Goal: Find specific page/section: Find specific page/section

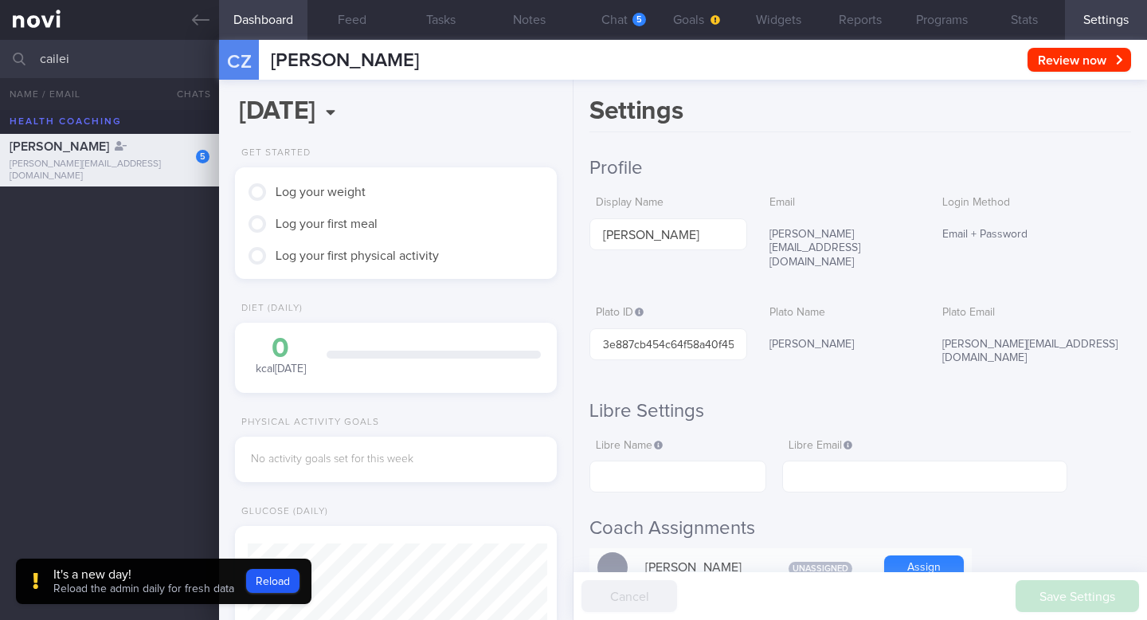
scroll to position [147, 293]
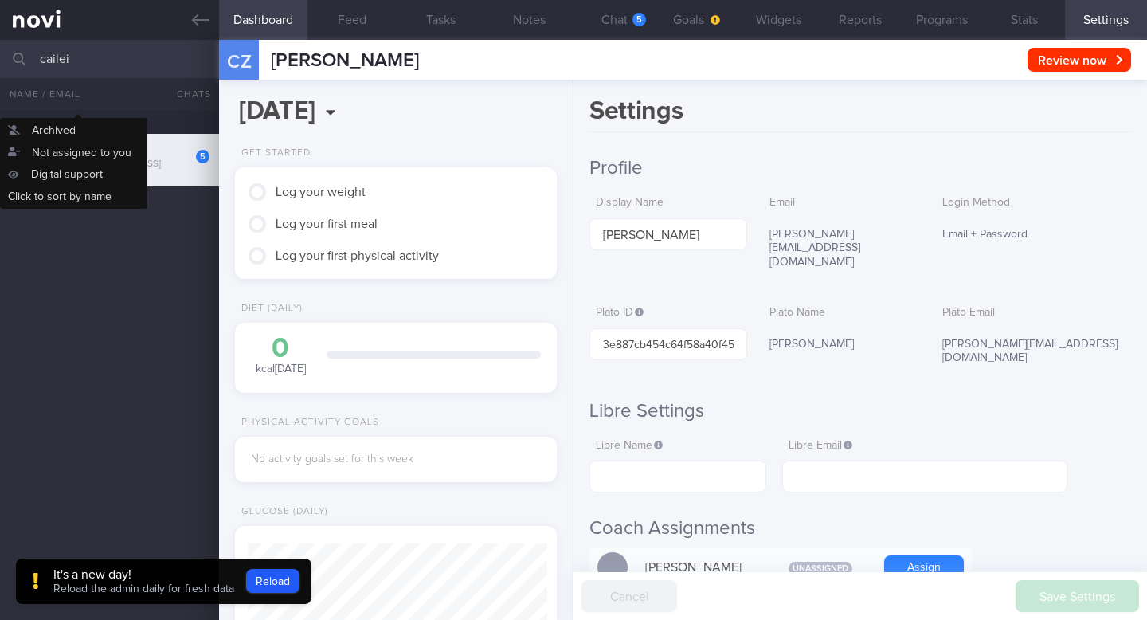
click at [78, 48] on input "cailei" at bounding box center [573, 59] width 1147 height 38
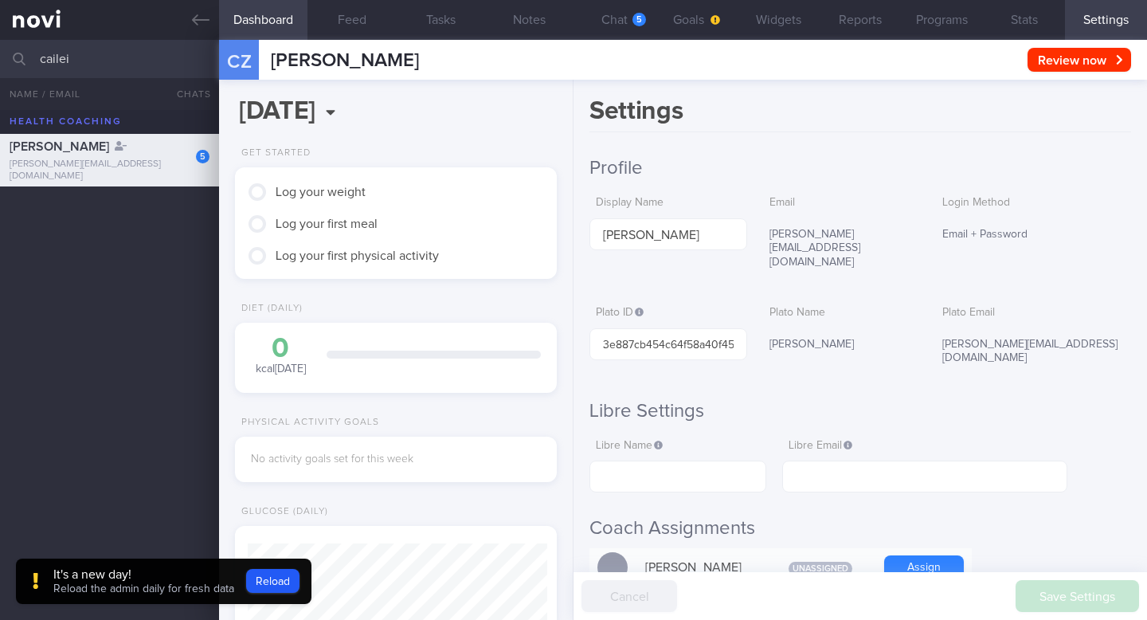
click at [81, 64] on input "cailei" at bounding box center [573, 59] width 1147 height 38
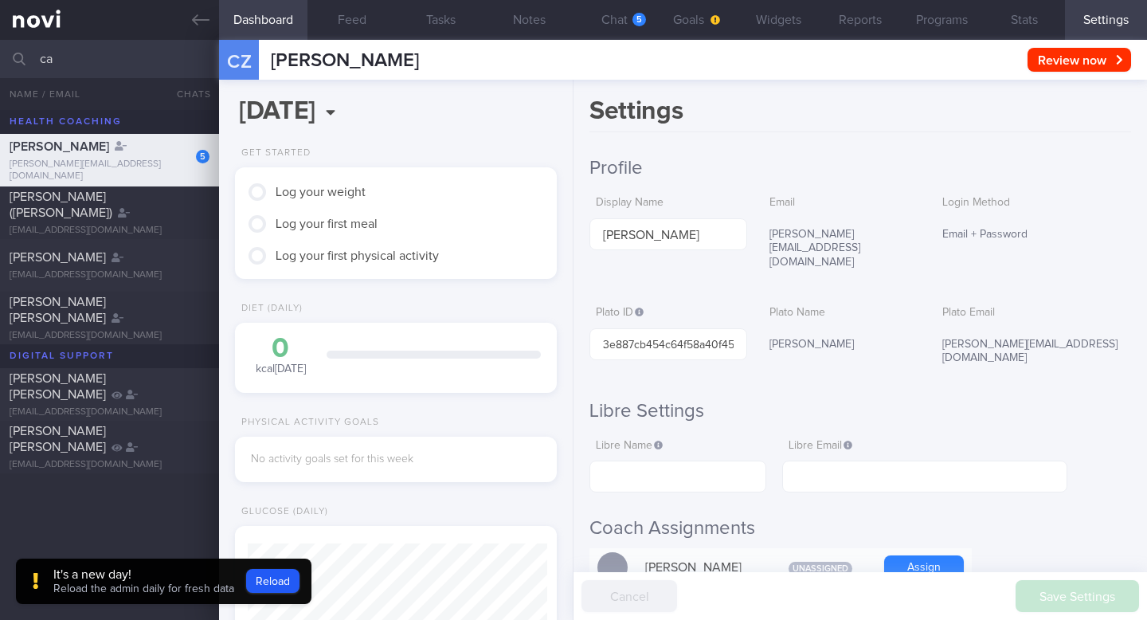
type input "c"
